Goal: Task Accomplishment & Management: Use online tool/utility

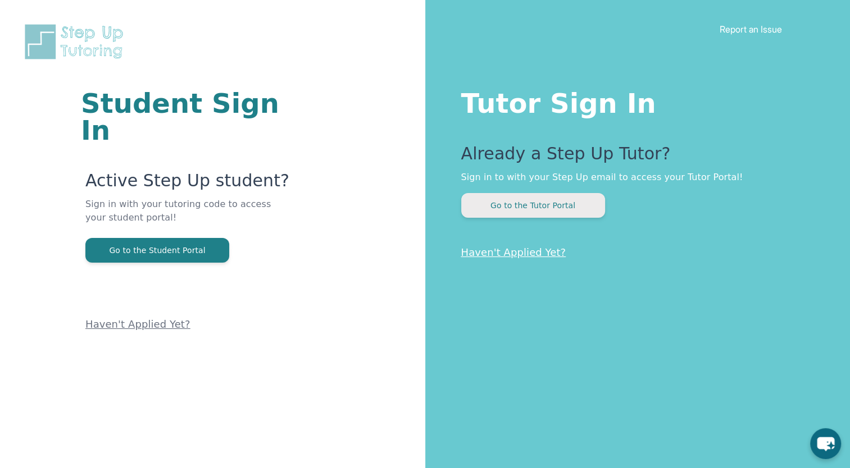
click at [488, 207] on button "Go to the Tutor Portal" at bounding box center [533, 205] width 144 height 25
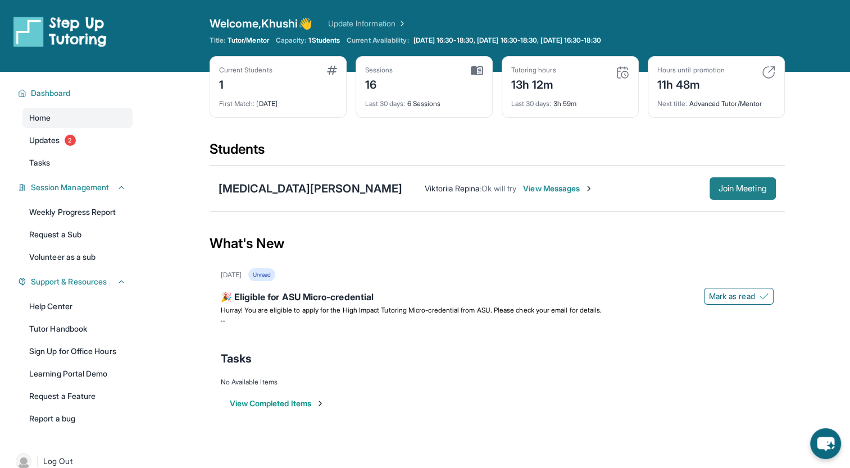
click at [726, 181] on button "Join Meeting" at bounding box center [742, 188] width 66 height 22
click at [730, 186] on span "Join Meeting" at bounding box center [742, 188] width 48 height 7
